Goal: Information Seeking & Learning: Learn about a topic

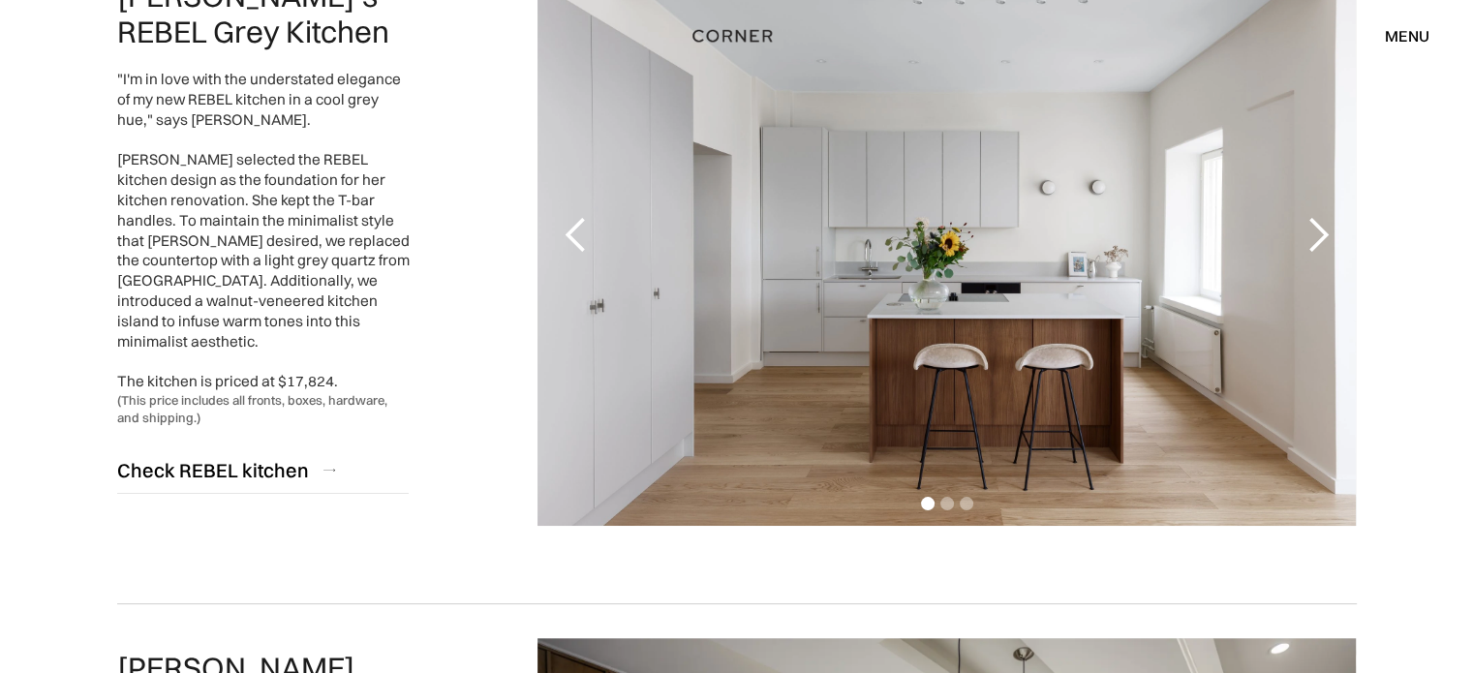
click at [1101, 124] on div "1 of 3" at bounding box center [946, 235] width 818 height 581
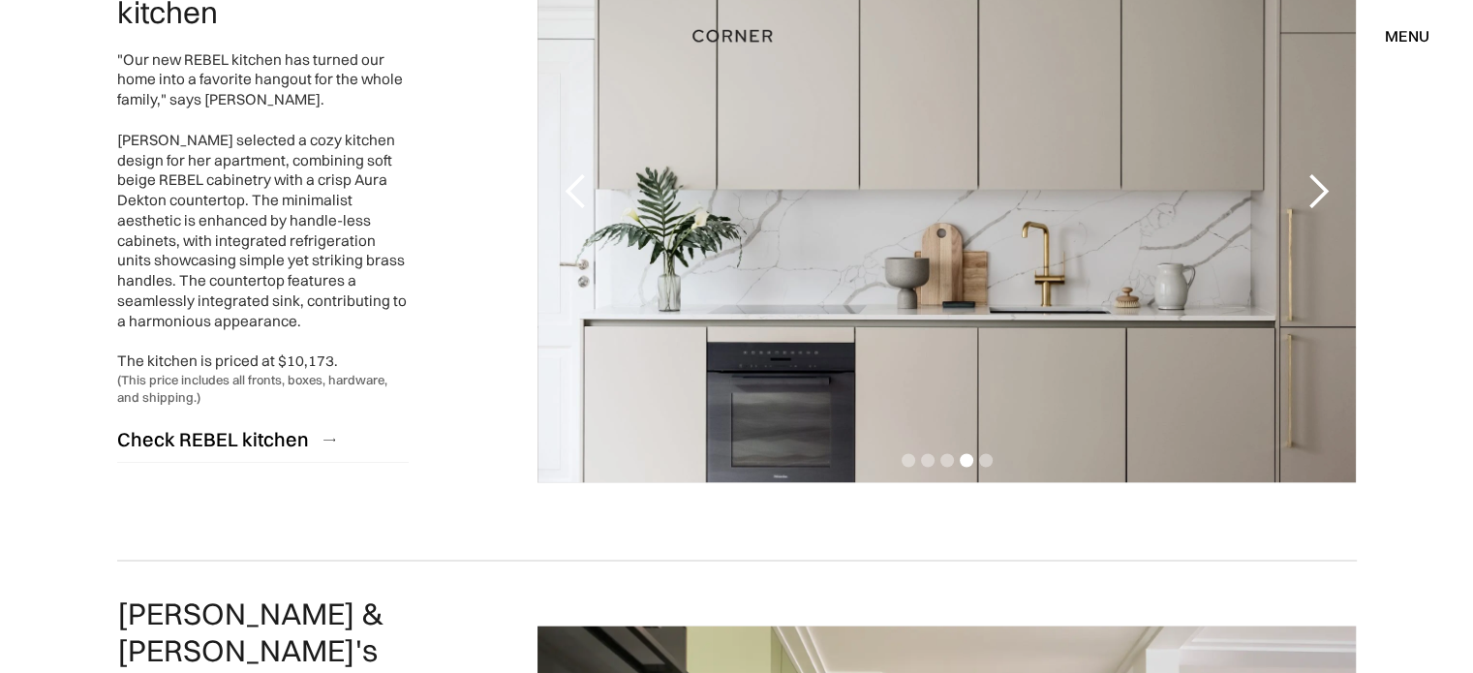
scroll to position [3169, 0]
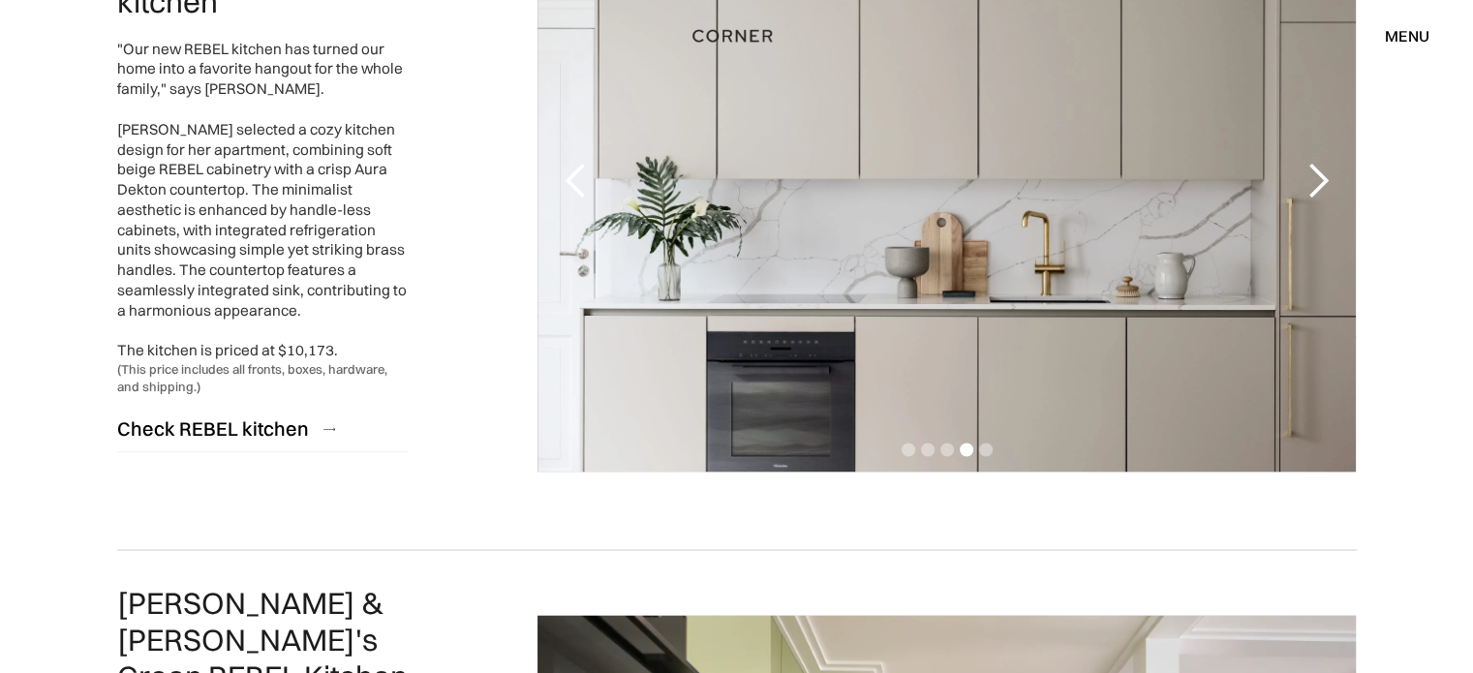
drag, startPoint x: 1055, startPoint y: 146, endPoint x: 821, endPoint y: 375, distance: 326.7
drag, startPoint x: 821, startPoint y: 375, endPoint x: 651, endPoint y: 371, distance: 170.5
drag, startPoint x: 651, startPoint y: 371, endPoint x: 611, endPoint y: 460, distance: 97.5
click at [611, 460] on div "previous slide" at bounding box center [575, 181] width 77 height 581
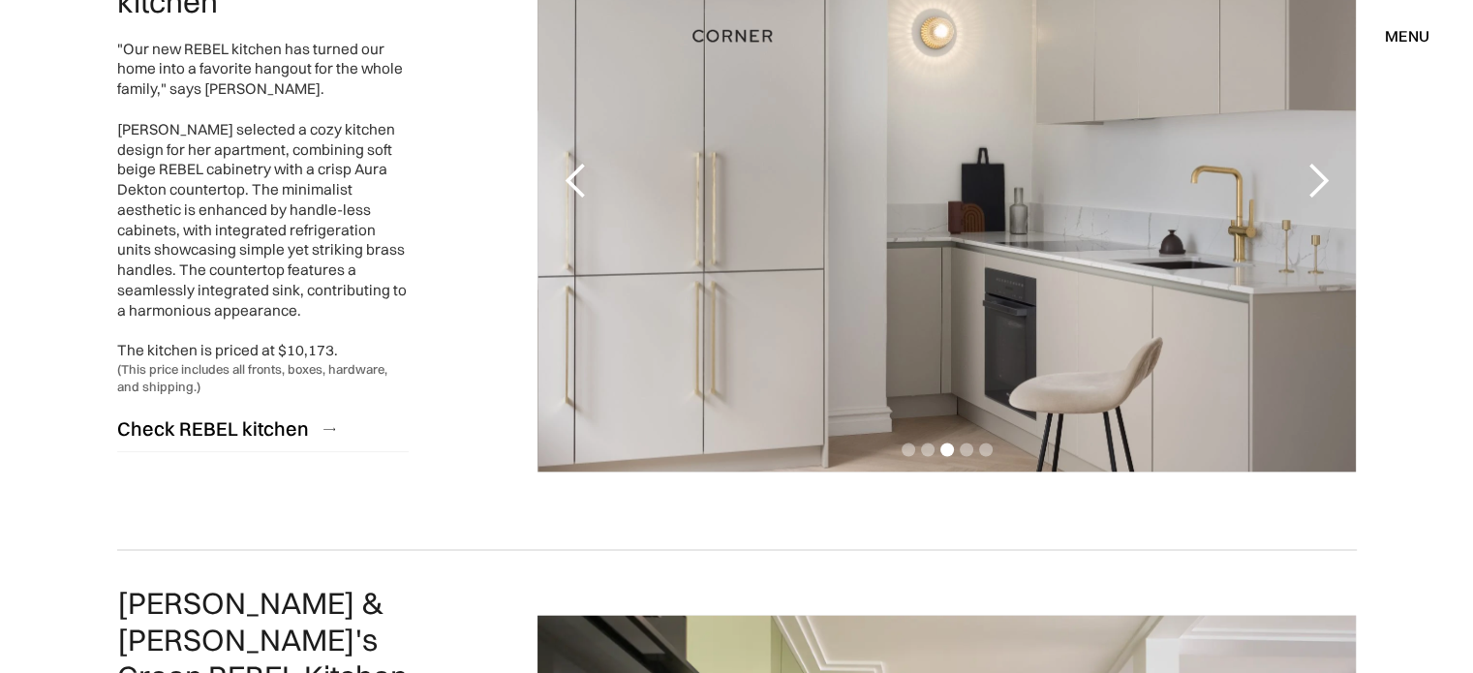
click at [611, 460] on div "previous slide" at bounding box center [575, 181] width 77 height 581
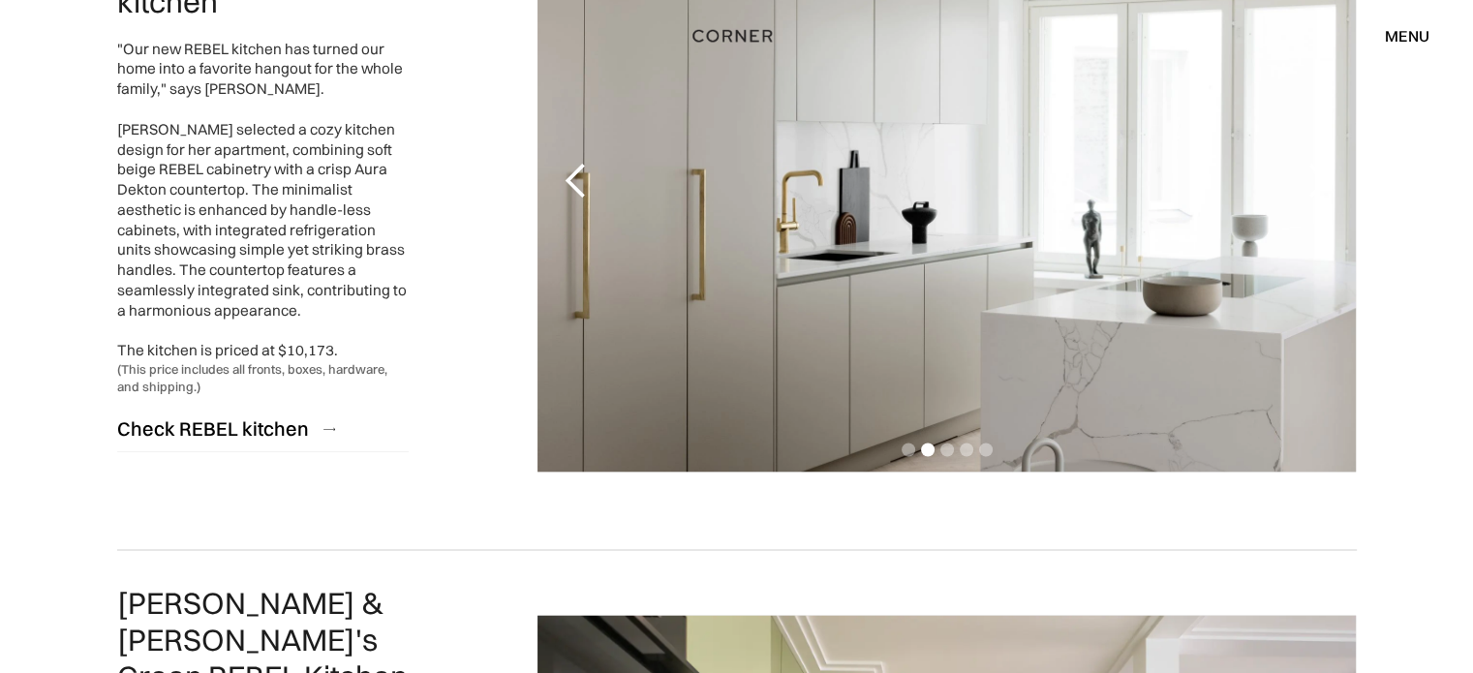
click at [976, 445] on div "carousel" at bounding box center [946, 452] width 818 height 39
click at [983, 448] on div "Show slide 5 of 5" at bounding box center [986, 450] width 14 height 14
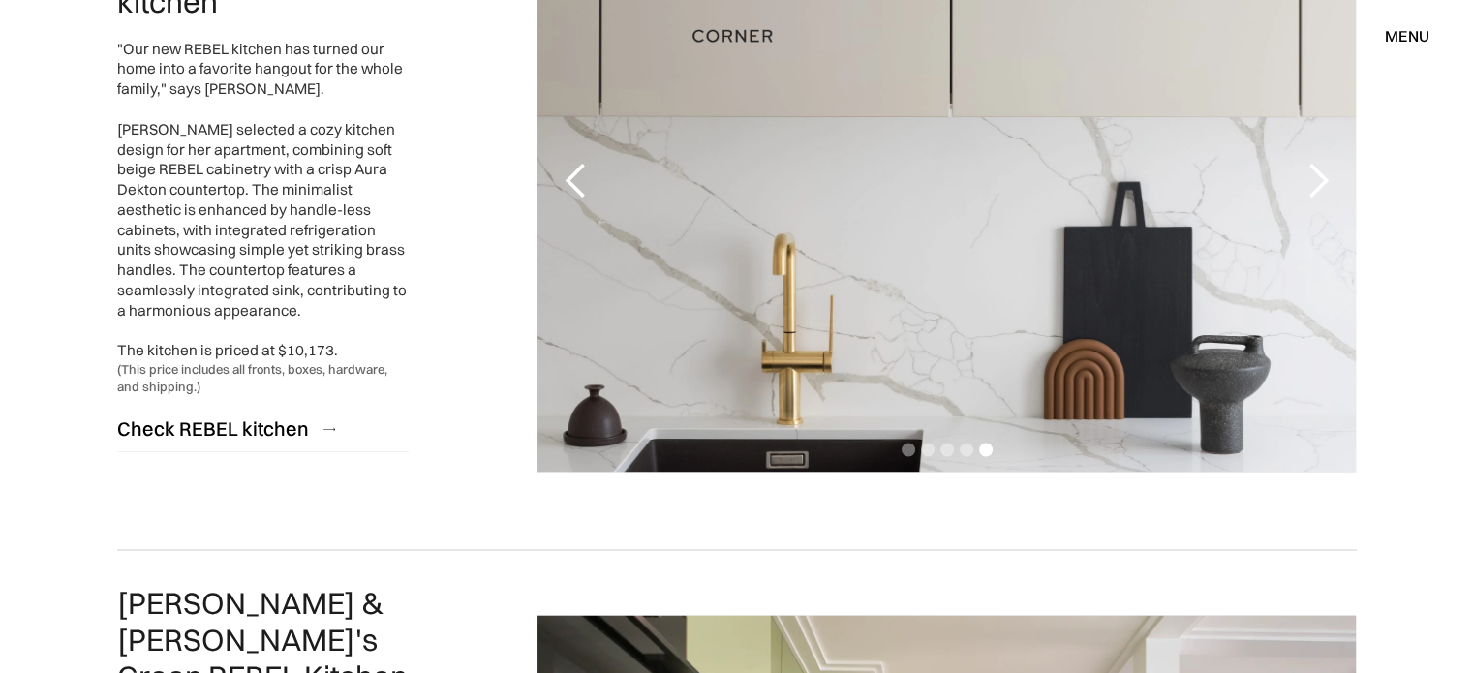
click at [1312, 176] on div "next slide" at bounding box center [1317, 181] width 39 height 39
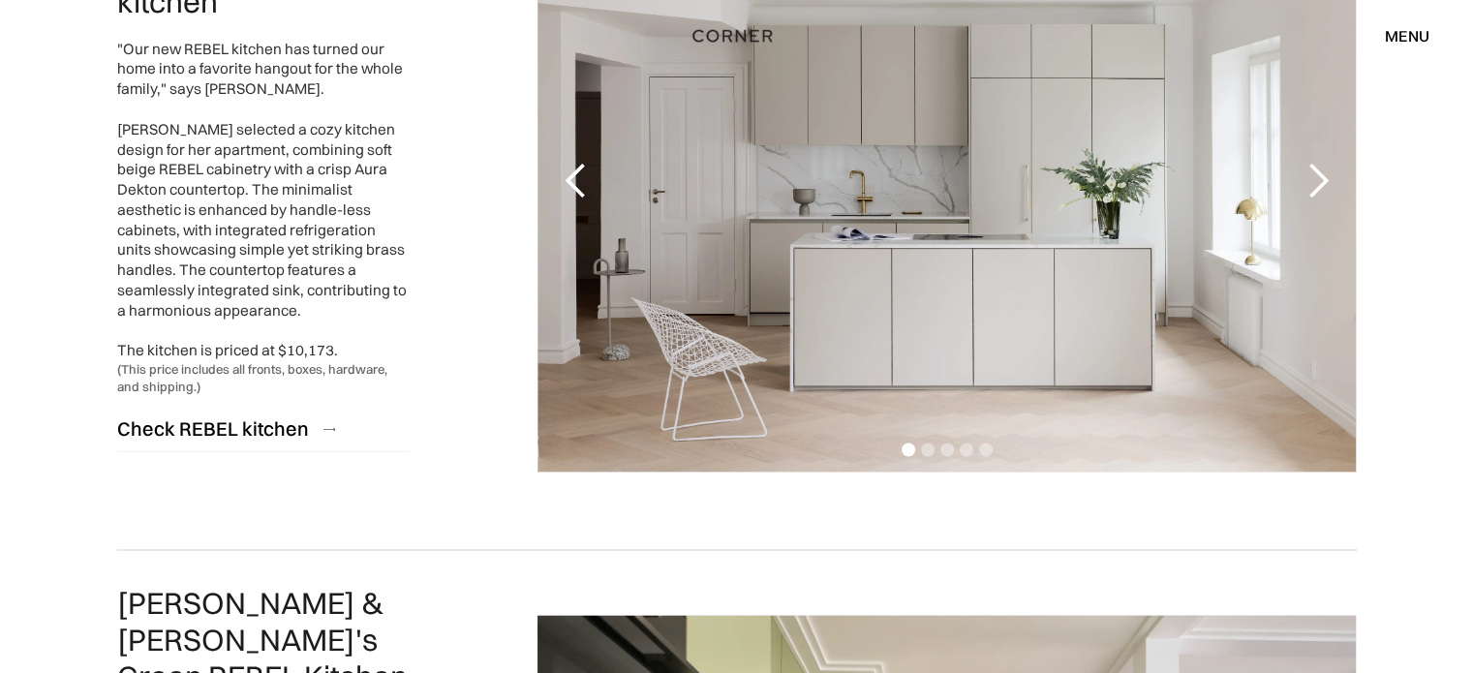
click at [1312, 176] on div "next slide" at bounding box center [1317, 181] width 39 height 39
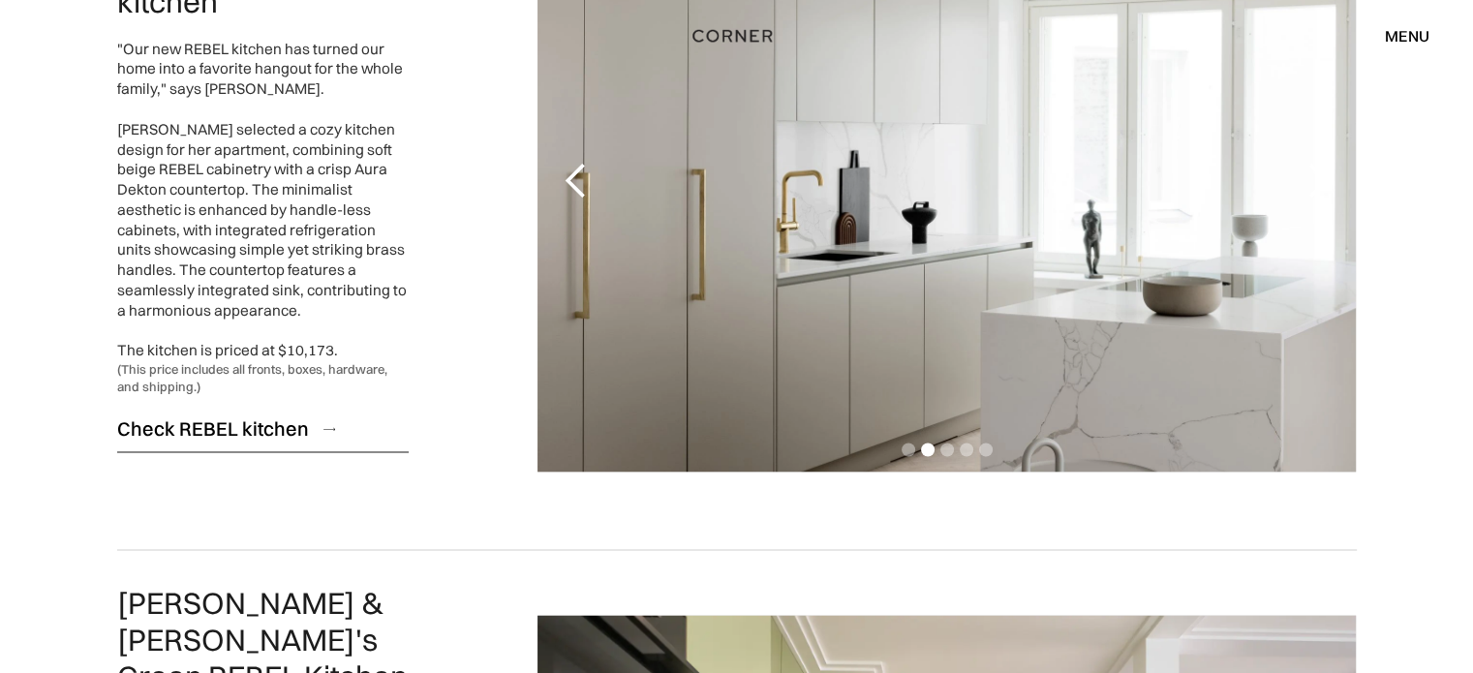
click at [178, 415] on div "Check REBEL kitchen" at bounding box center [213, 428] width 192 height 26
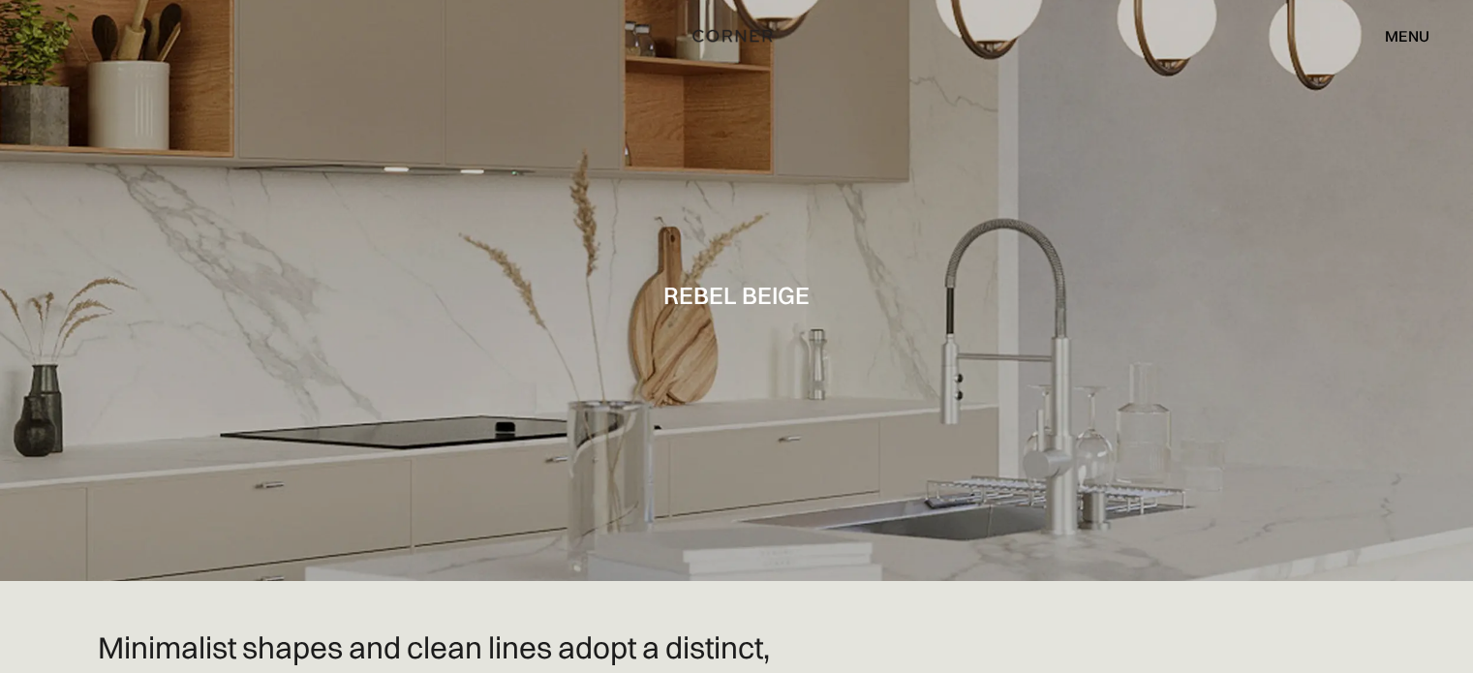
click at [198, 255] on div at bounding box center [736, 290] width 1473 height 581
drag, startPoint x: 198, startPoint y: 255, endPoint x: 35, endPoint y: 599, distance: 381.2
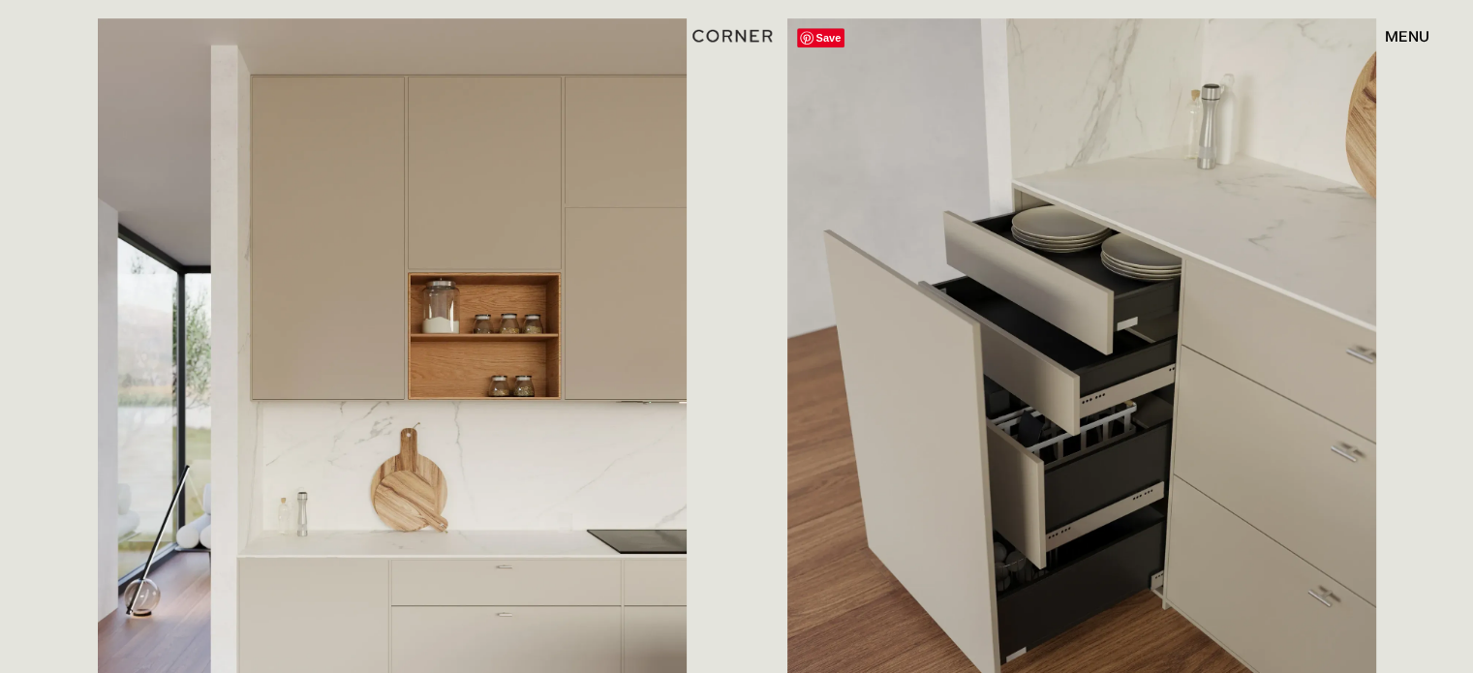
scroll to position [1046, 0]
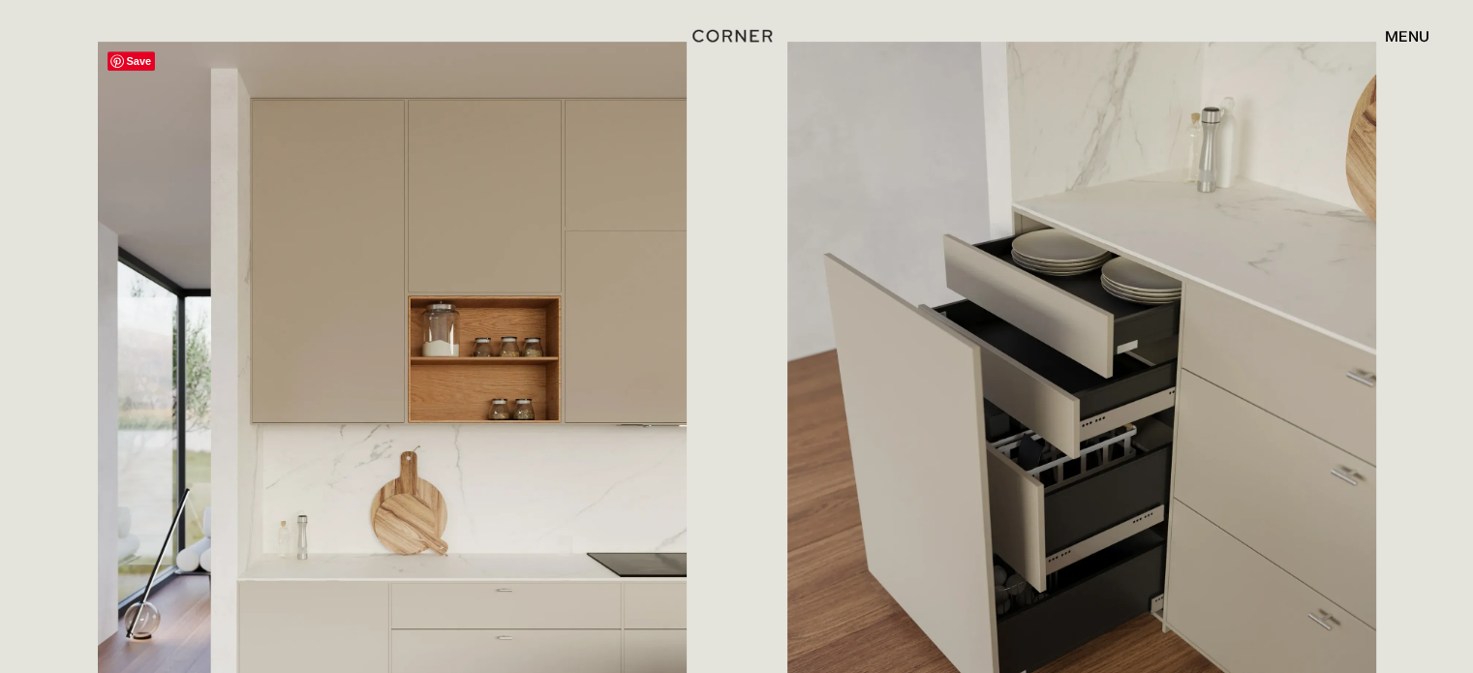
click at [624, 393] on img at bounding box center [392, 434] width 589 height 785
